Goal: Task Accomplishment & Management: Complete application form

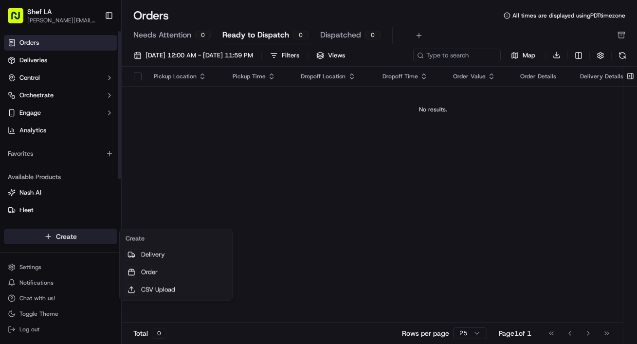
click at [57, 233] on html "Shef LA [EMAIL_ADDRESS][DOMAIN_NAME] Toggle Sidebar Orders Deliveries Control O…" at bounding box center [318, 172] width 637 height 344
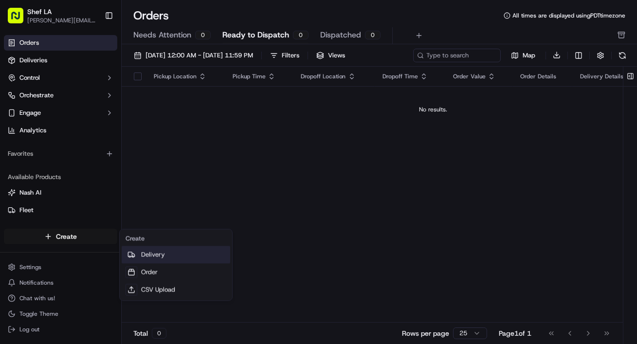
click at [191, 255] on link "Delivery" at bounding box center [176, 255] width 109 height 18
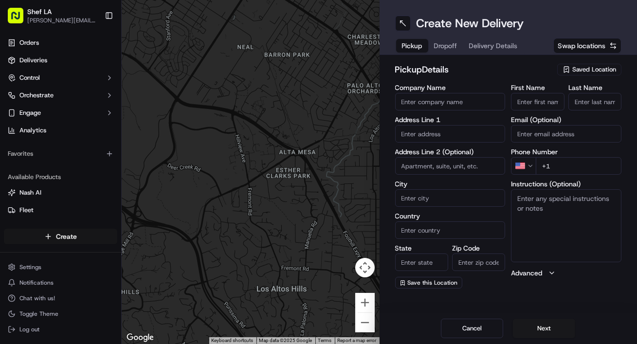
click at [98, 237] on html "Shef LA [EMAIL_ADDRESS][DOMAIN_NAME] Toggle Sidebar Orders Deliveries Control O…" at bounding box center [318, 172] width 637 height 344
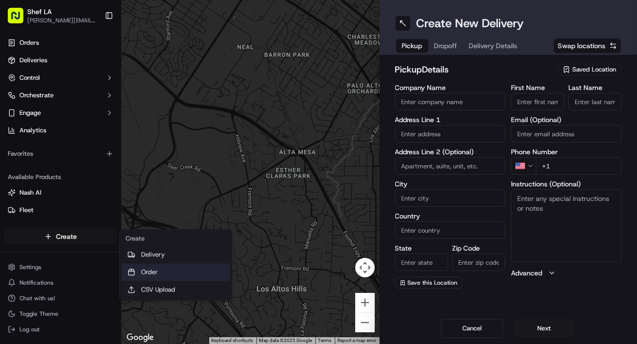
click at [161, 276] on link "Order" at bounding box center [176, 272] width 109 height 18
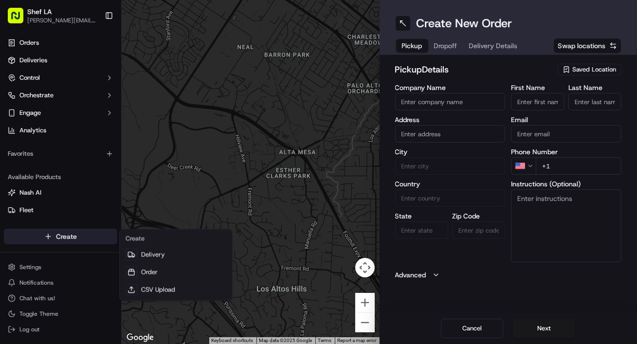
click at [65, 239] on html "Shef LA [EMAIL_ADDRESS][DOMAIN_NAME] Toggle Sidebar Orders Deliveries Control O…" at bounding box center [318, 172] width 637 height 344
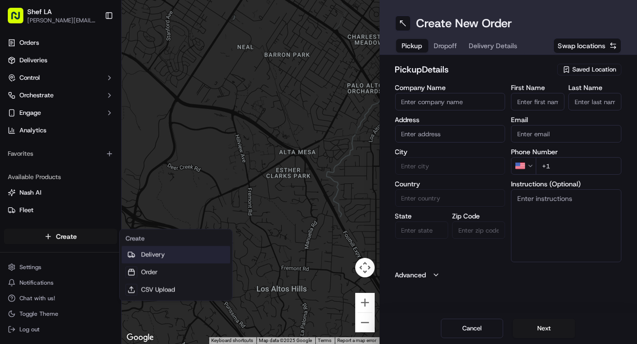
click at [145, 250] on link "Delivery" at bounding box center [176, 255] width 109 height 18
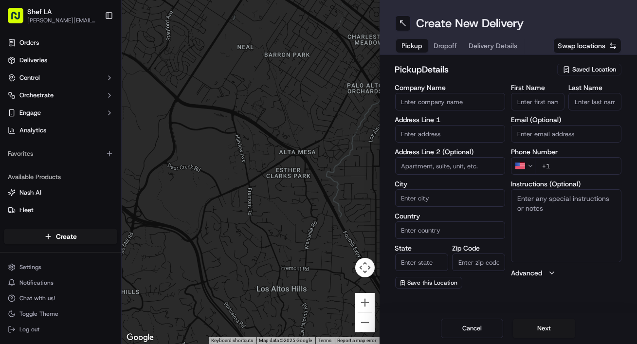
click at [457, 103] on input "Company Name" at bounding box center [450, 102] width 110 height 18
type input "Shef OC"
type input "[STREET_ADDRESS]"
type input "[GEOGRAPHIC_DATA]"
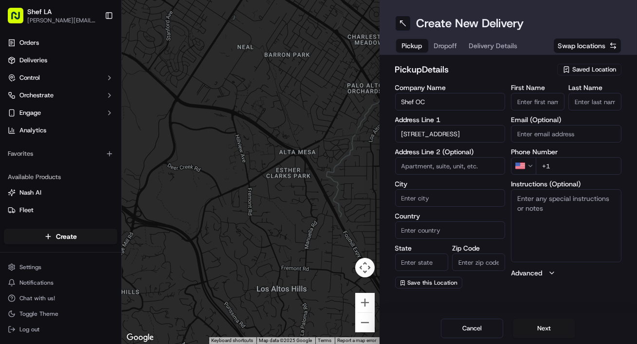
type input "CA"
type input "92660"
type input "[STREET_ADDRESS]"
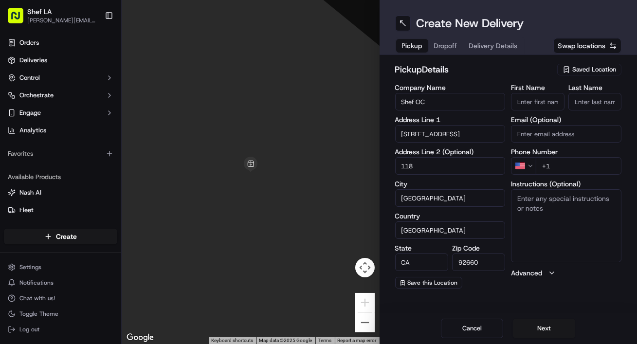
type input "118"
click at [543, 102] on input "First Name" at bounding box center [537, 102] width 53 height 18
type input "shef"
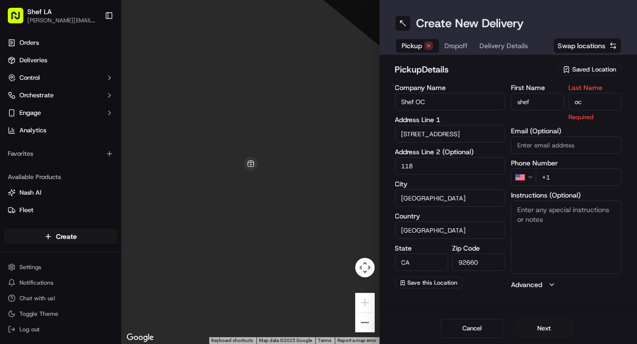
type input "oc"
click at [528, 145] on div "First Name shef Last Name oc Required Email (Optional) Phone Number US +1 Instr…" at bounding box center [566, 186] width 110 height 205
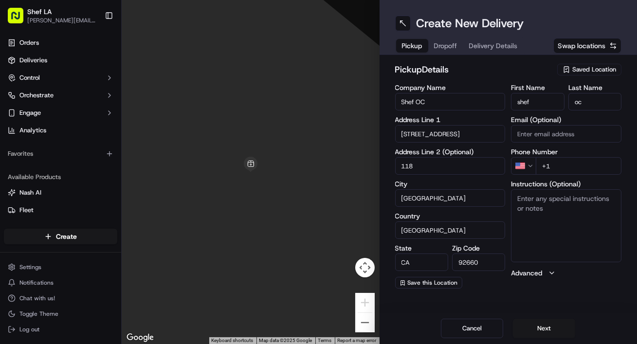
click at [561, 164] on input "+1" at bounding box center [579, 166] width 86 height 18
type input "[PHONE_NUMBER]"
click at [533, 223] on textarea "Instructions (Optional)" at bounding box center [566, 225] width 110 height 73
type textarea "backside of the building. big red shef sign on window"
click at [452, 43] on span "Dropoff" at bounding box center [445, 46] width 23 height 10
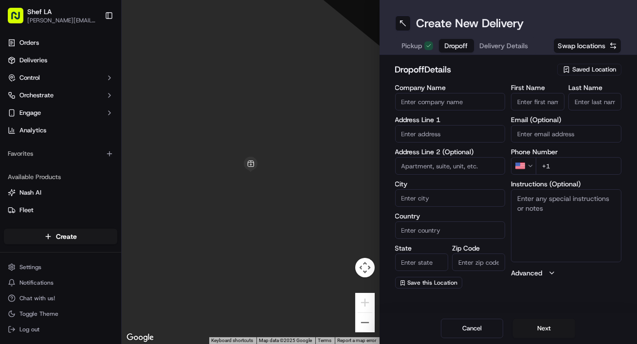
click at [435, 96] on input "Company Name" at bounding box center [450, 102] width 110 height 18
type input "Shef LA"
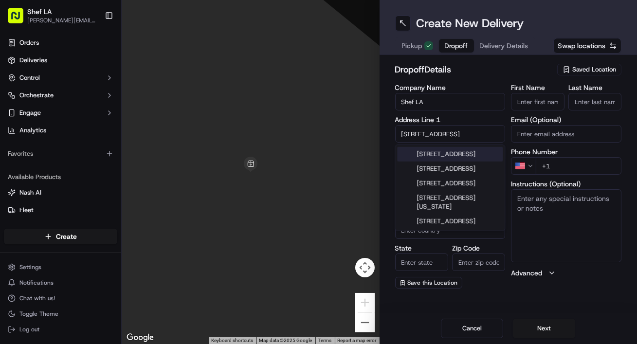
click at [473, 159] on div "[STREET_ADDRESS]" at bounding box center [450, 154] width 106 height 15
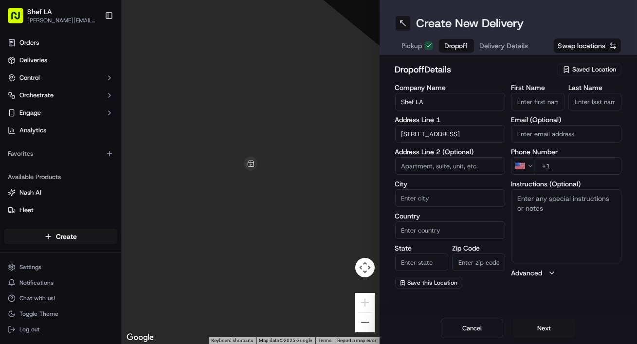
type input "[STREET_ADDRESS]"
type input "[GEOGRAPHIC_DATA]"
type input "CA"
type input "90018"
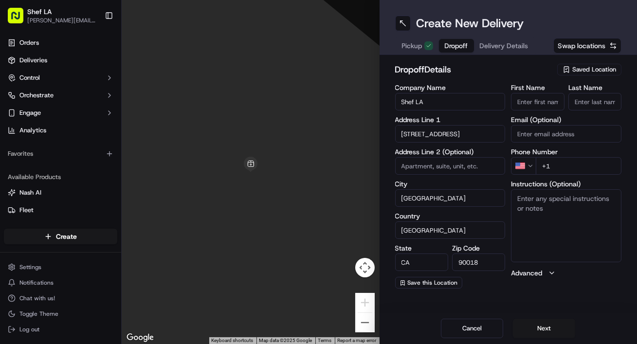
type input "[STREET_ADDRESS]"
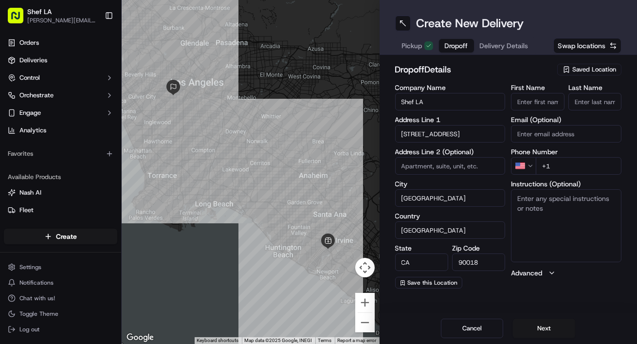
click at [573, 168] on input "+1" at bounding box center [579, 166] width 86 height 18
type input "[PHONE_NUMBER]"
click at [502, 47] on span "Delivery Details" at bounding box center [504, 46] width 49 height 10
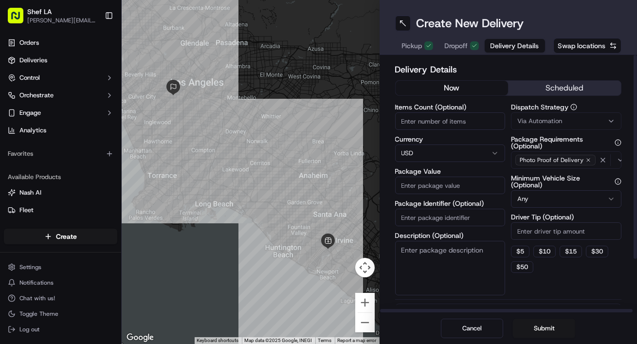
click at [469, 121] on input "Items Count (Optional)" at bounding box center [450, 121] width 110 height 18
type input "1"
click at [461, 190] on input "Package Value" at bounding box center [450, 186] width 110 height 18
type input "50"
click at [547, 223] on input "Driver Tip (Optional)" at bounding box center [566, 231] width 110 height 18
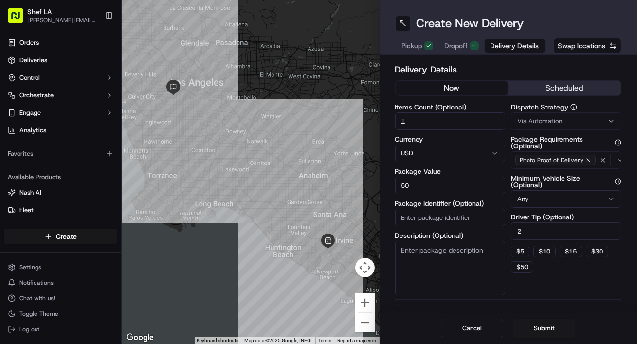
type input "2"
